Goal: Task Accomplishment & Management: Use online tool/utility

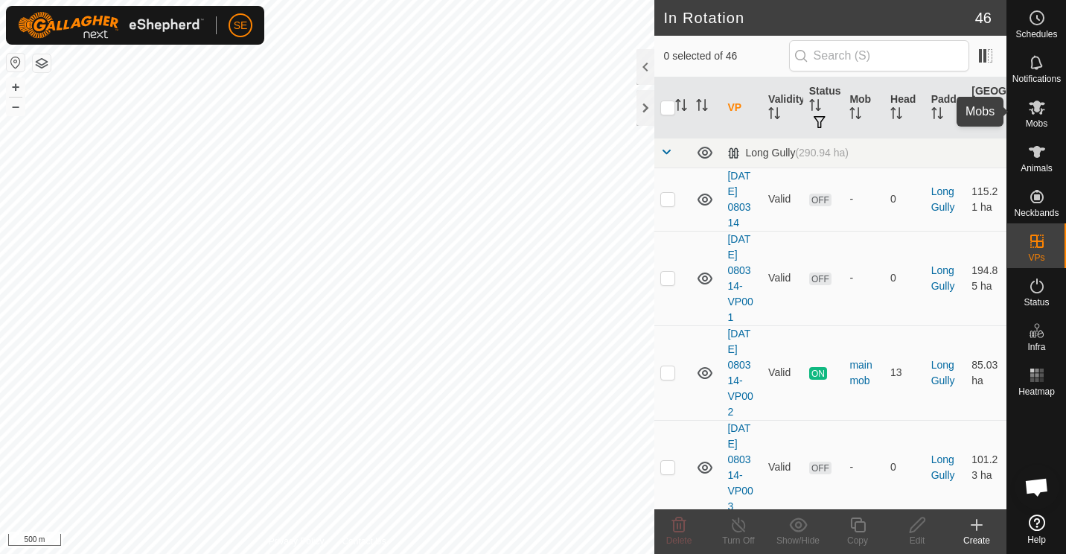
click at [1036, 107] on icon at bounding box center [1037, 108] width 16 height 14
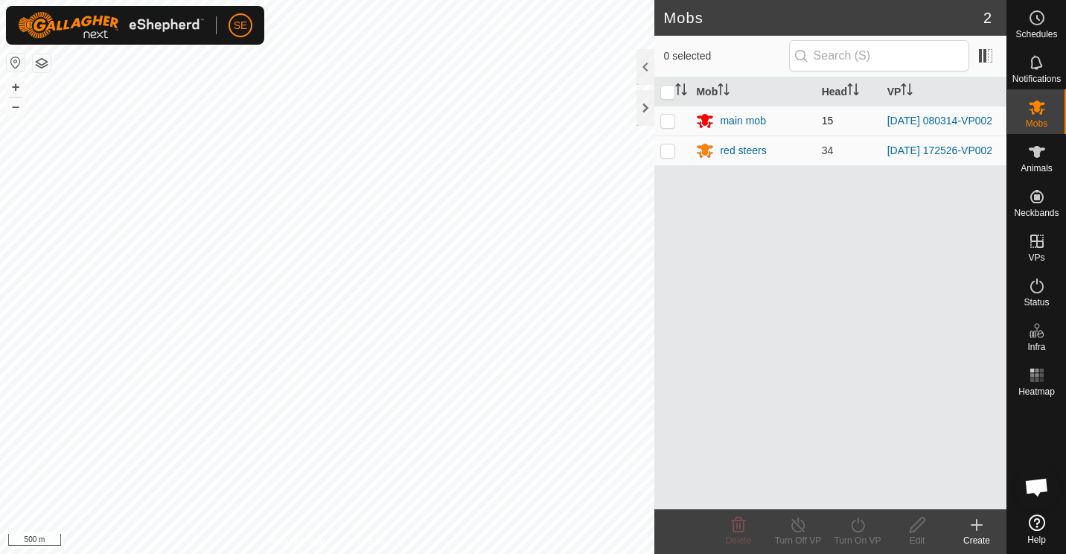
click at [667, 121] on p-checkbox at bounding box center [667, 121] width 15 height 12
checkbox input "true"
click at [794, 526] on icon at bounding box center [798, 525] width 19 height 18
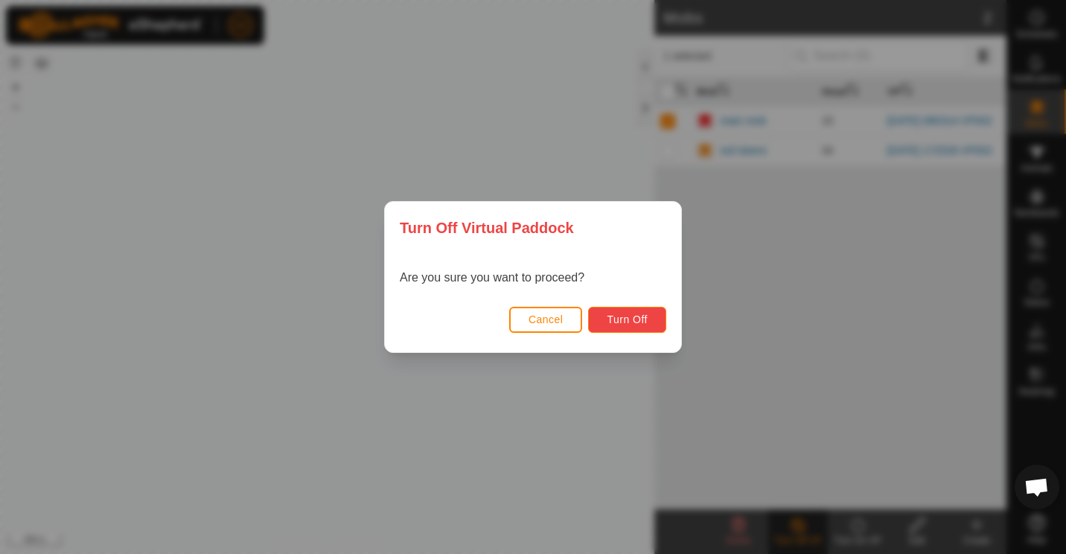
click at [631, 312] on button "Turn Off" at bounding box center [627, 320] width 78 height 26
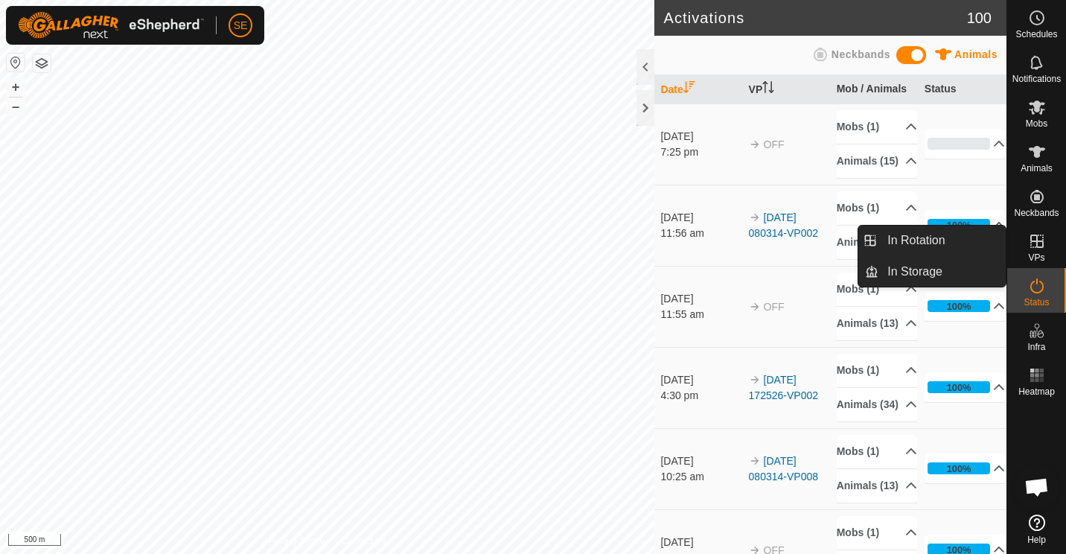
click at [1044, 244] on icon at bounding box center [1037, 241] width 18 height 18
click at [937, 243] on link "In Rotation" at bounding box center [942, 241] width 127 height 30
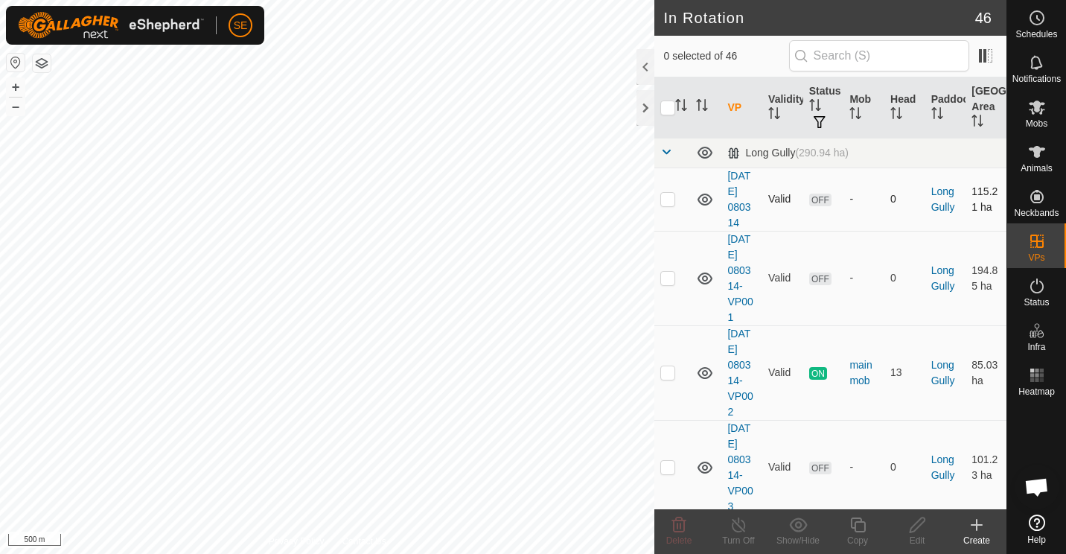
checkbox input "true"
click at [855, 524] on icon at bounding box center [857, 524] width 15 height 15
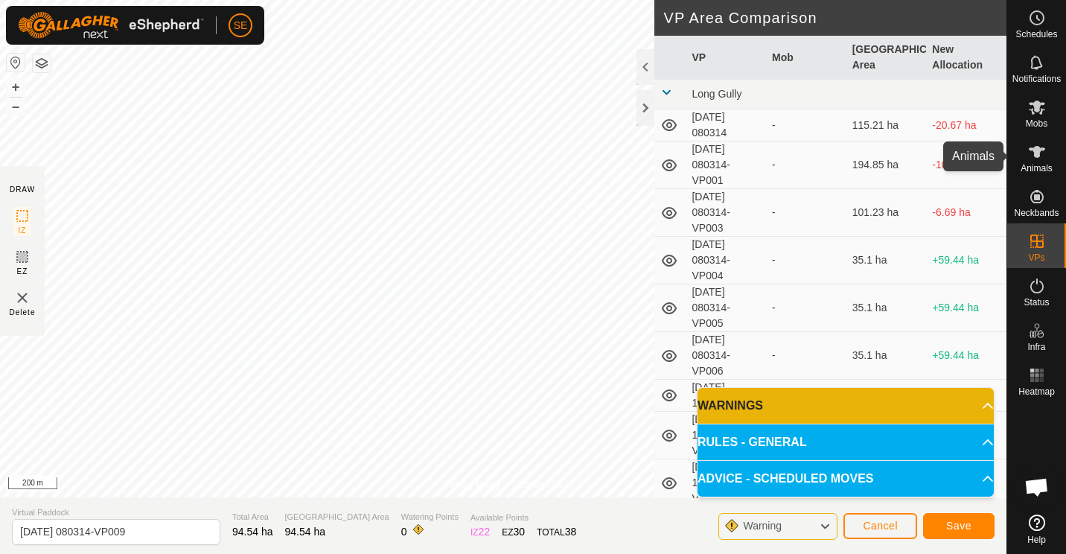
click at [1041, 165] on span "Animals" at bounding box center [1037, 168] width 32 height 9
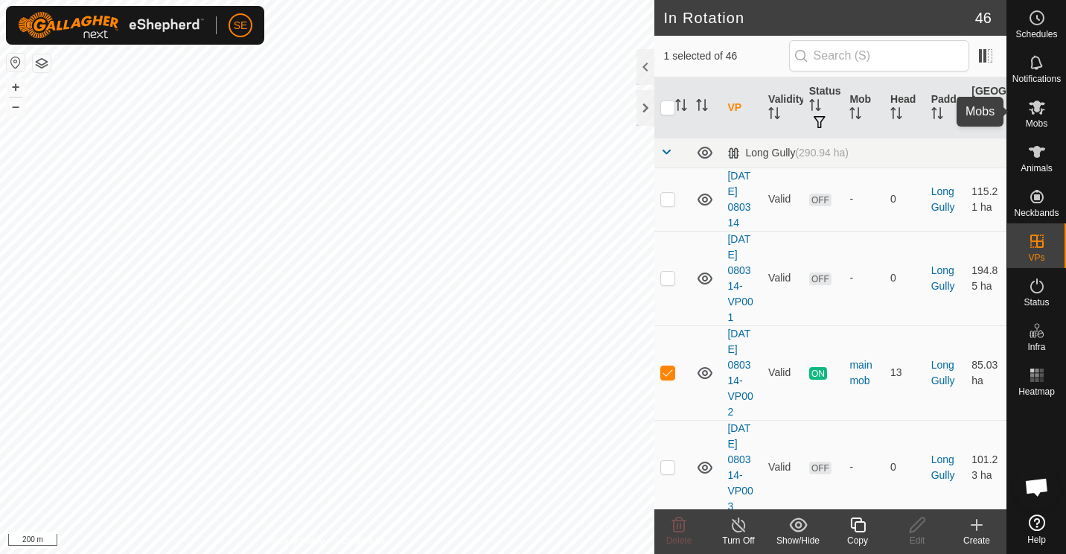
click at [1030, 108] on icon at bounding box center [1037, 107] width 18 height 18
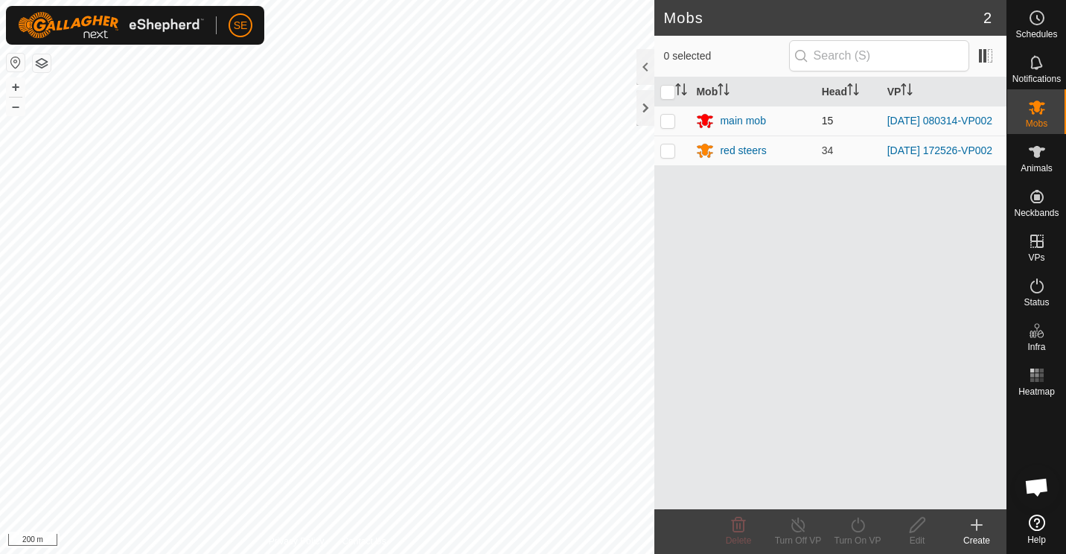
click at [666, 122] on p-checkbox at bounding box center [667, 121] width 15 height 12
checkbox input "true"
click at [855, 533] on icon at bounding box center [858, 525] width 19 height 18
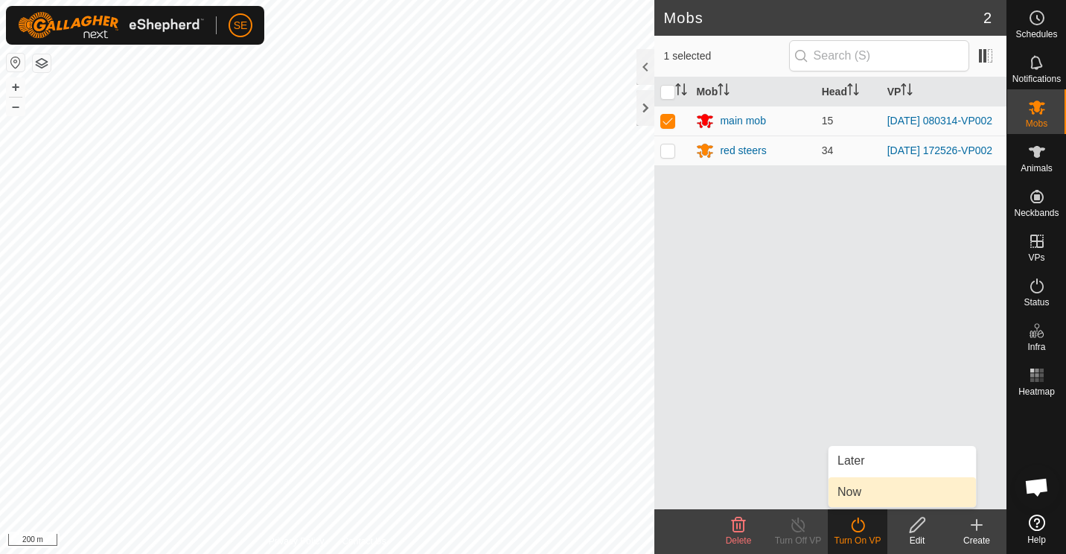
click at [848, 492] on link "Now" at bounding box center [902, 492] width 147 height 30
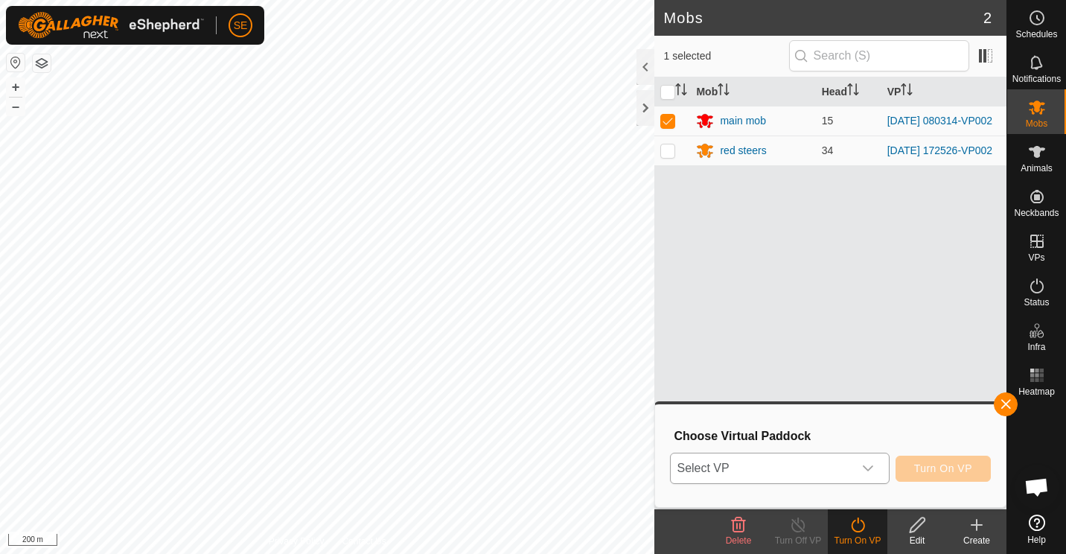
click at [872, 467] on icon "dropdown trigger" at bounding box center [868, 468] width 12 height 12
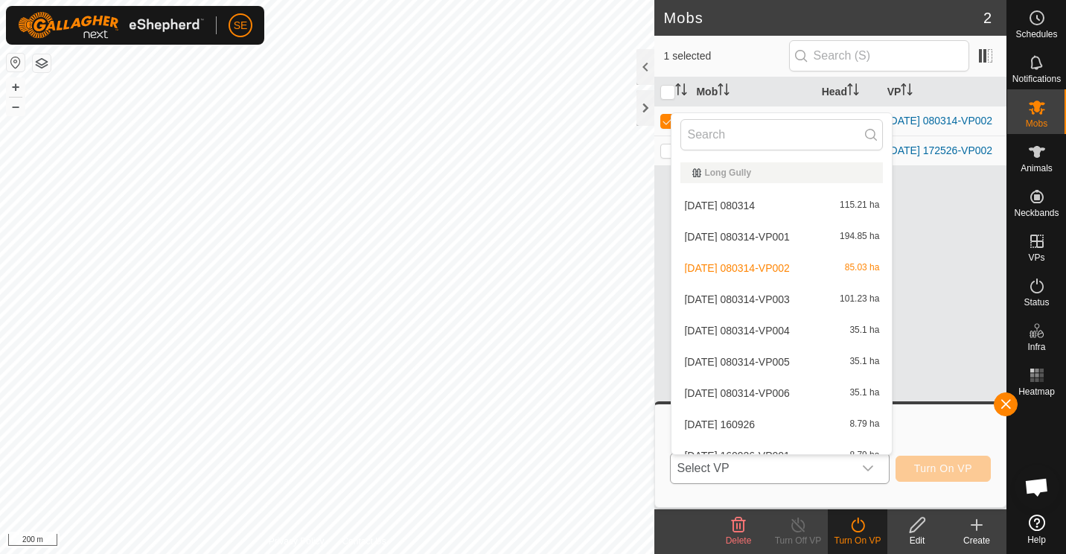
scroll to position [16, 0]
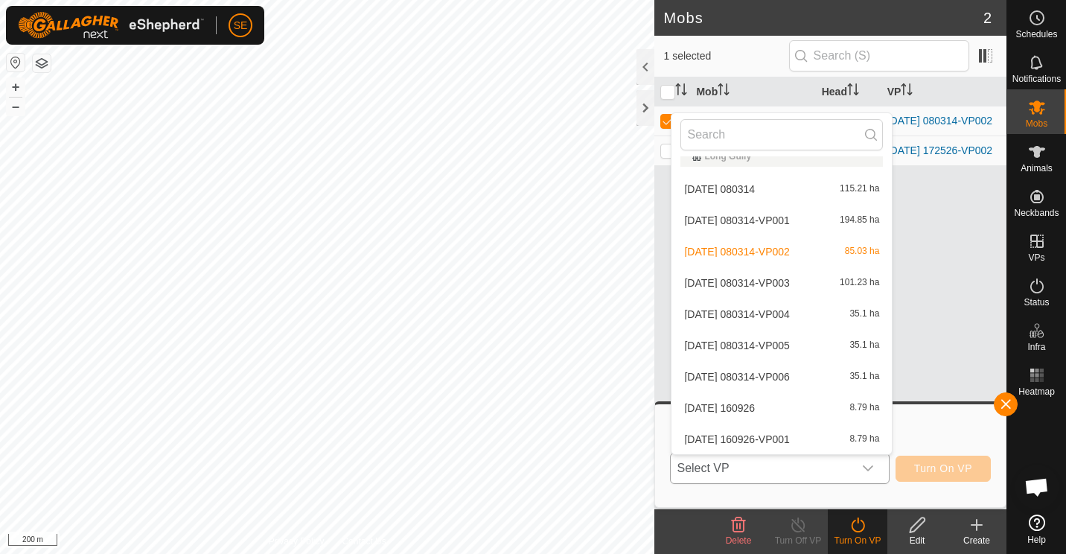
click at [781, 247] on li "2025-09-04 080314-VP002 85.03 ha" at bounding box center [782, 252] width 220 height 30
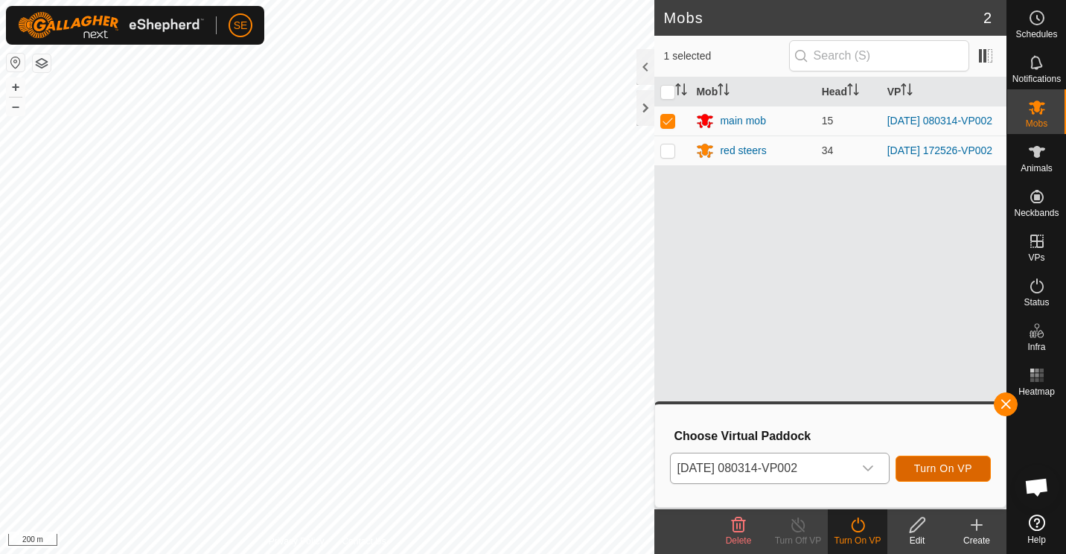
click at [952, 462] on span "Turn On VP" at bounding box center [943, 468] width 58 height 12
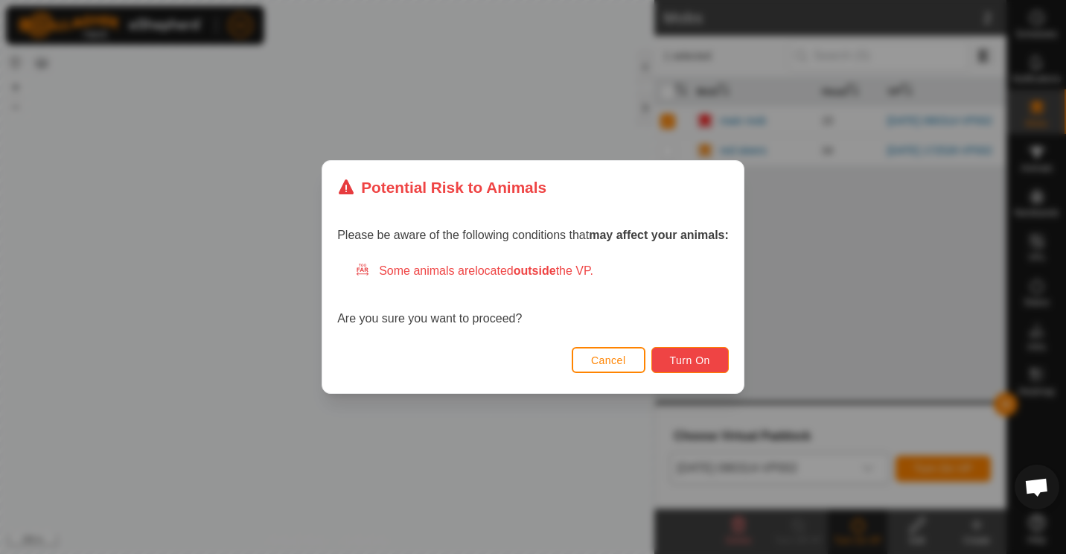
click at [692, 357] on span "Turn On" at bounding box center [690, 360] width 40 height 12
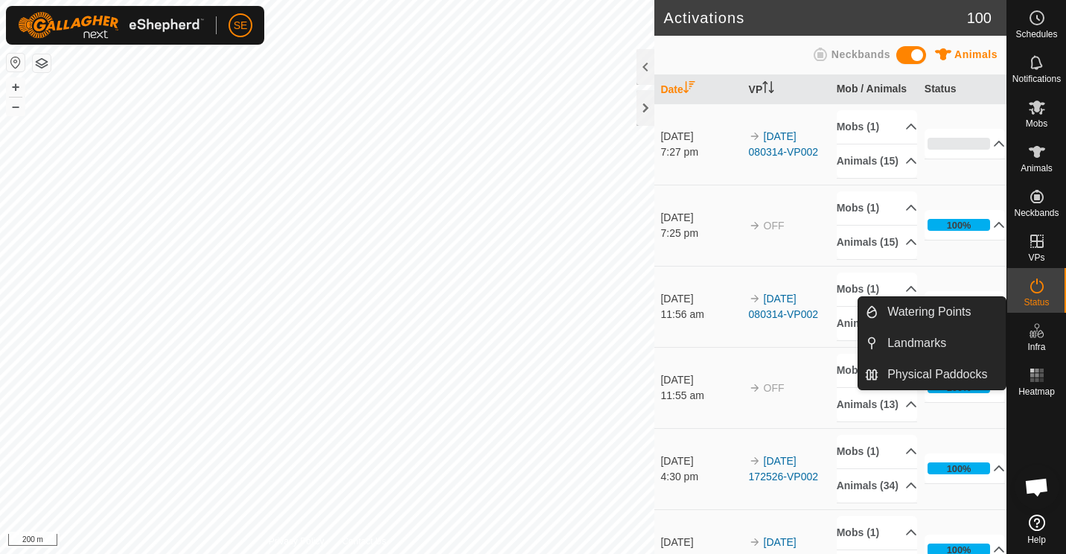
click at [1036, 342] on span "Infra" at bounding box center [1036, 346] width 18 height 9
click at [932, 313] on link "Watering Points" at bounding box center [942, 312] width 127 height 30
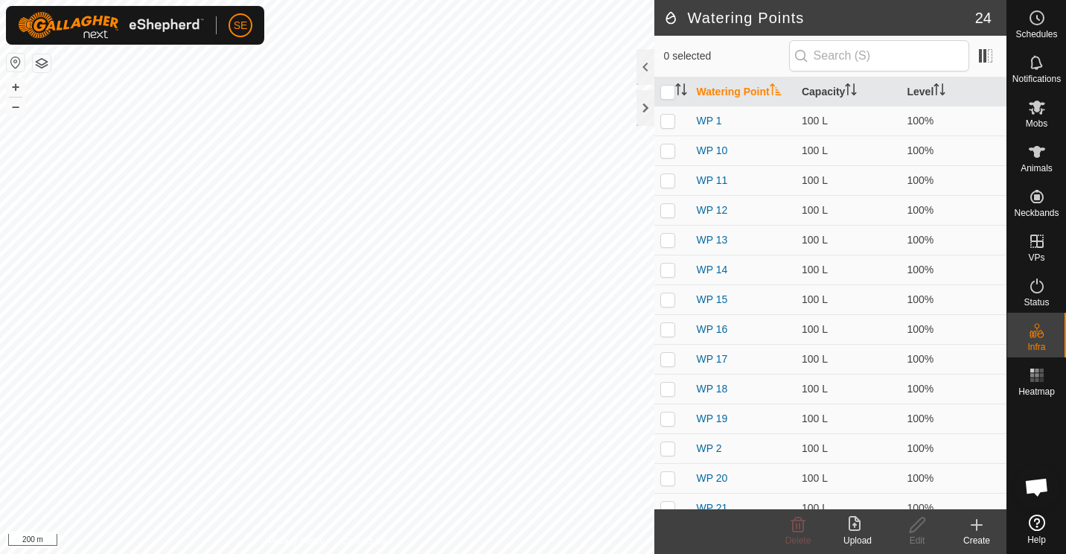
click at [977, 520] on icon at bounding box center [977, 525] width 0 height 10
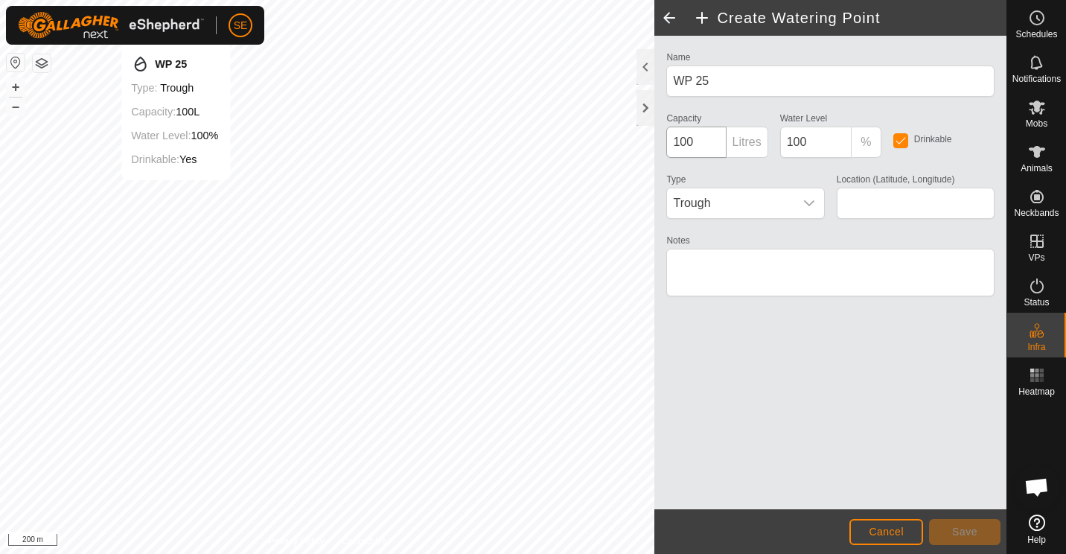
type input "-45.111582, 169.191450"
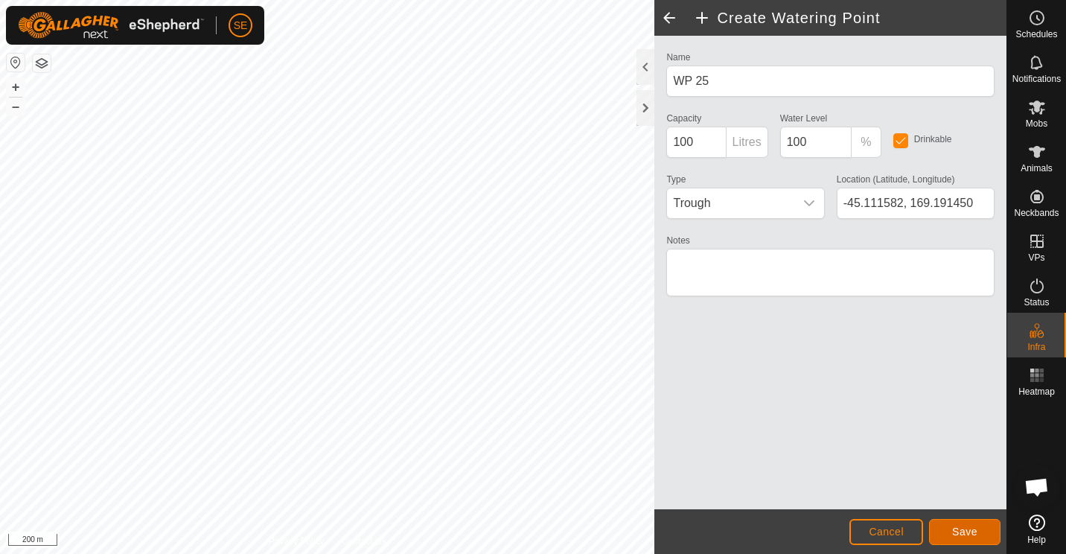
click at [962, 532] on span "Save" at bounding box center [964, 532] width 25 height 12
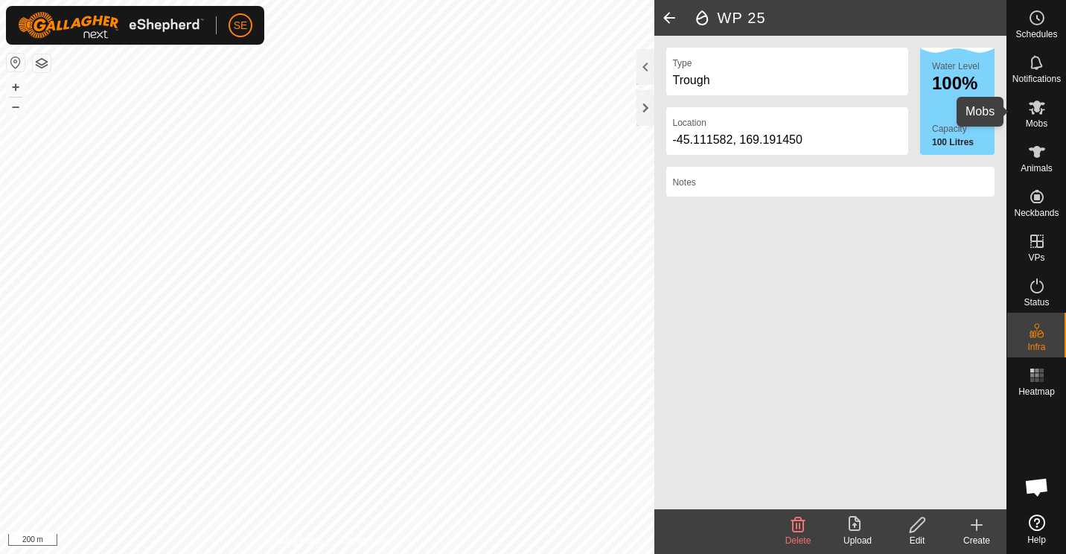
click at [1040, 113] on icon at bounding box center [1037, 108] width 16 height 14
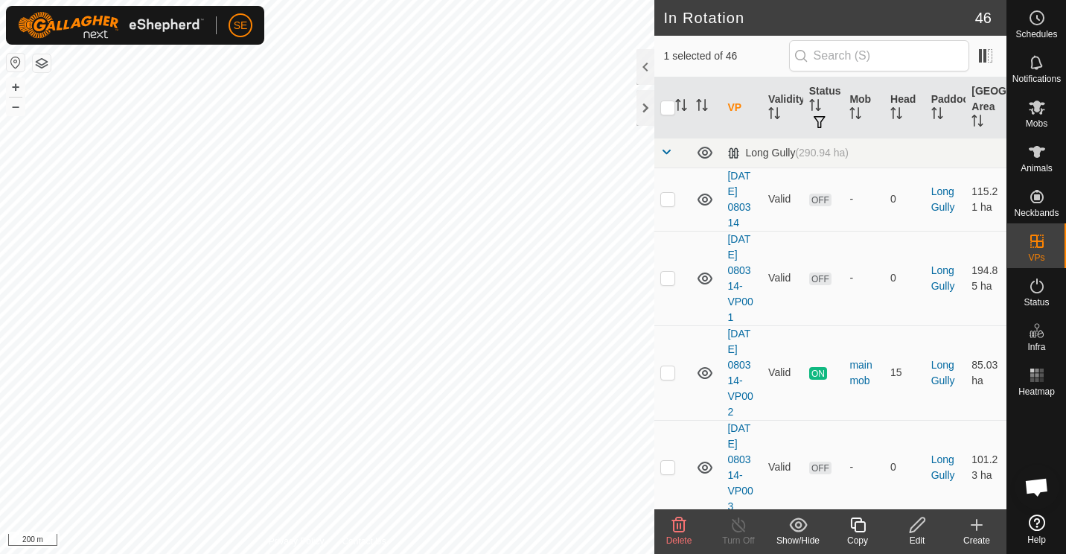
checkbox input "true"
checkbox input "false"
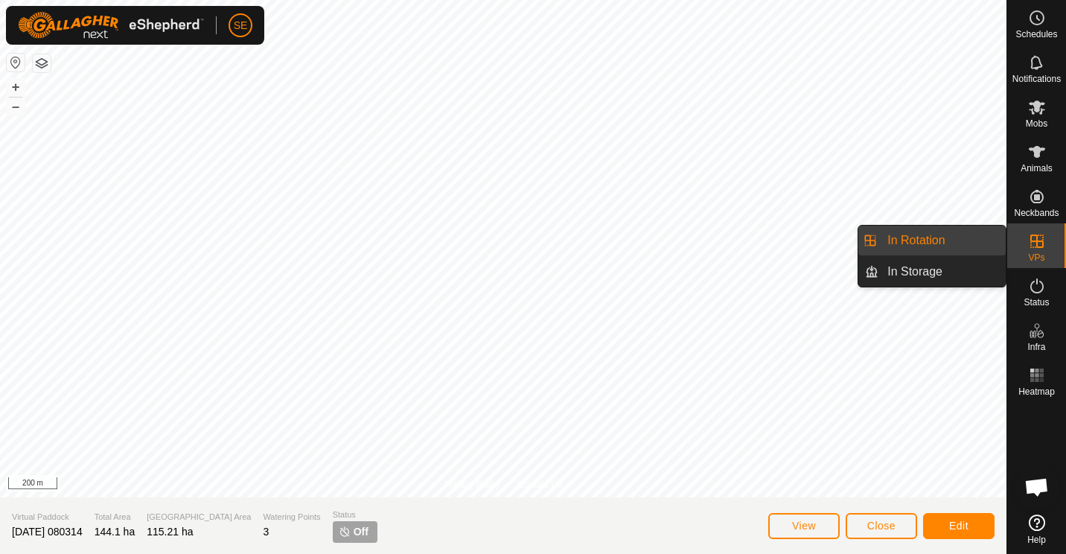
click at [887, 238] on link "In Rotation" at bounding box center [942, 241] width 127 height 30
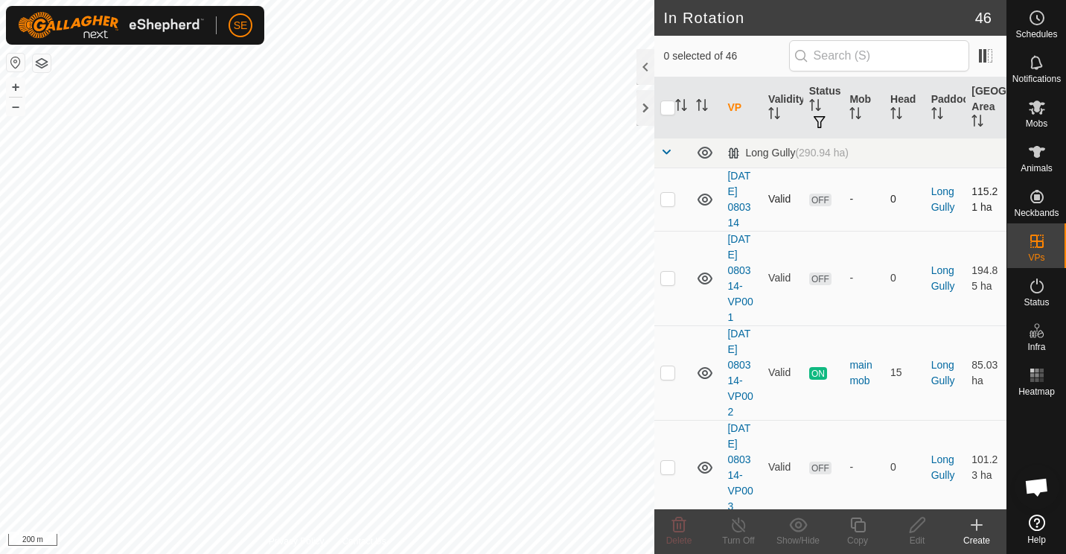
checkbox input "true"
checkbox input "false"
checkbox input "true"
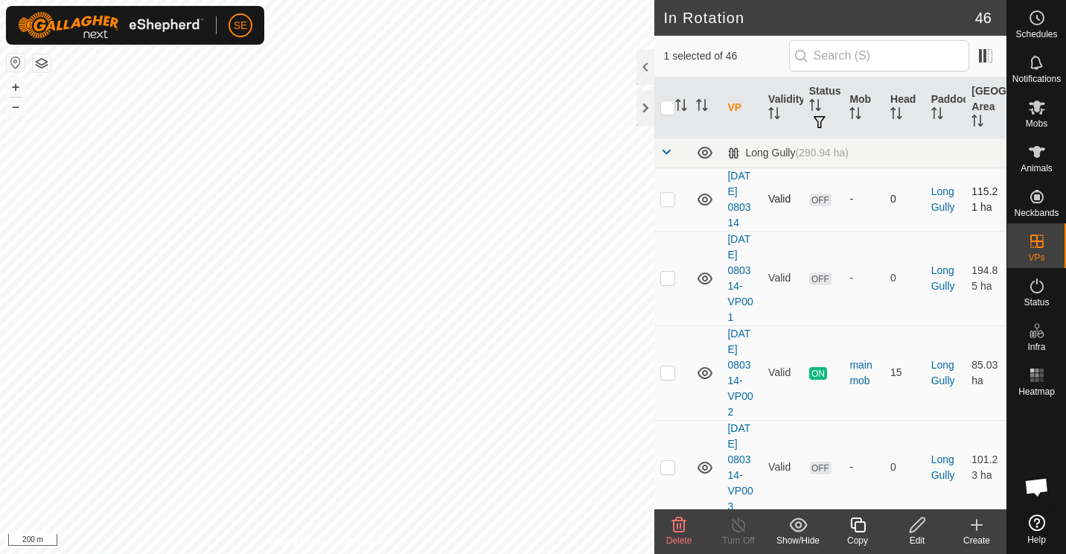
checkbox input "true"
checkbox input "false"
checkbox input "true"
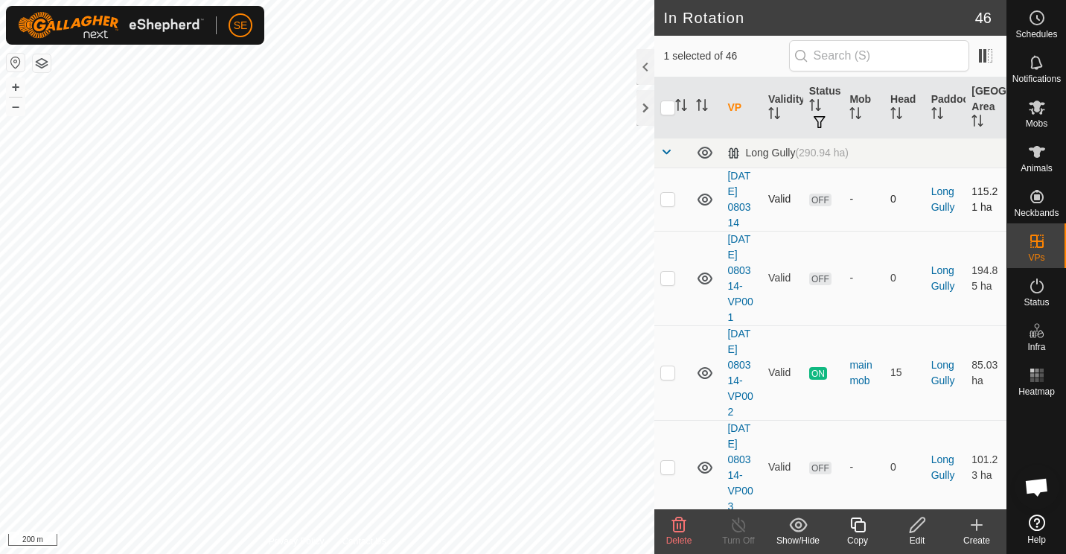
checkbox input "false"
checkbox input "true"
checkbox input "false"
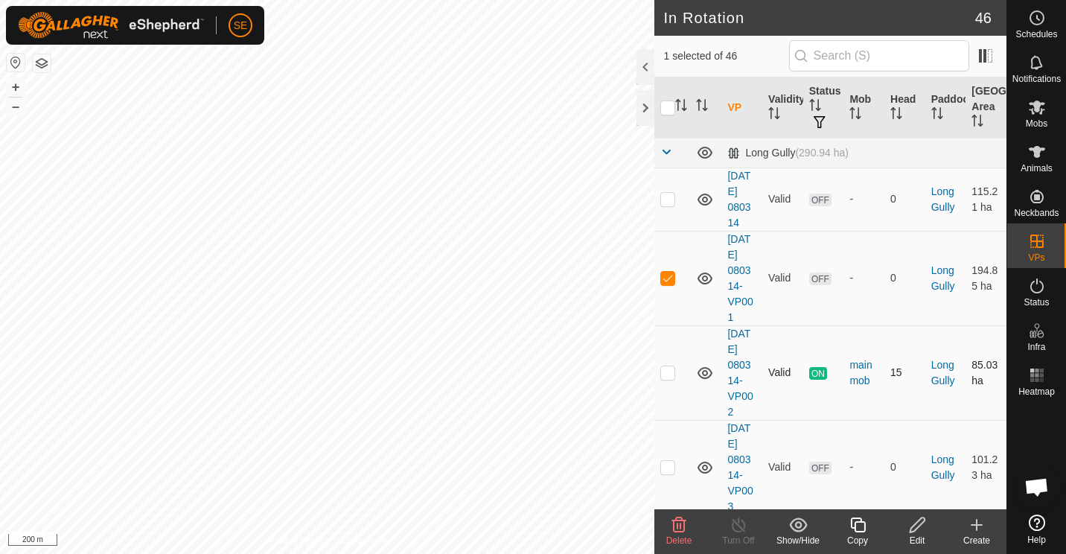
click at [669, 373] on p-checkbox at bounding box center [667, 372] width 15 height 12
checkbox input "true"
drag, startPoint x: 669, startPoint y: 373, endPoint x: 755, endPoint y: 362, distance: 87.1
click at [755, 362] on tr "2025-09-04 080314-VP002 Valid ON main mob 15 Long Gully 85.03 ha" at bounding box center [830, 372] width 352 height 95
